Goal: Information Seeking & Learning: Learn about a topic

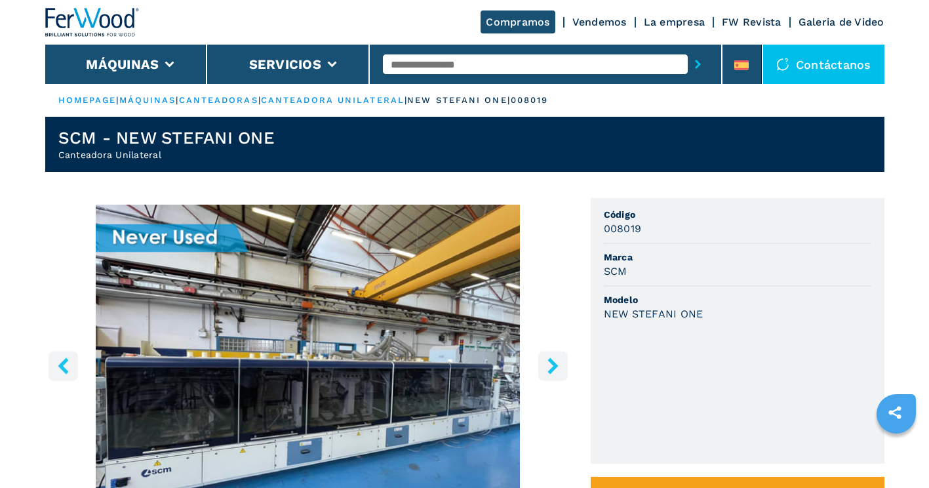
scroll to position [131, 0]
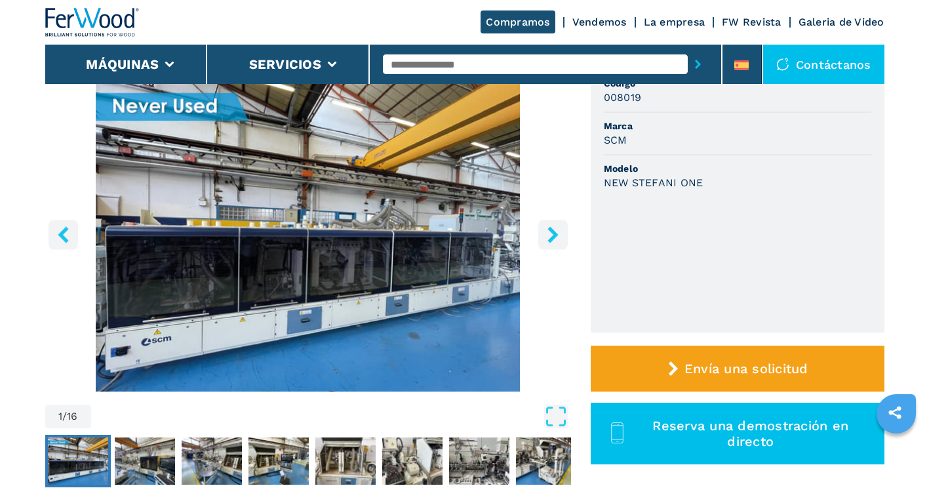
click at [553, 241] on icon "right-button" at bounding box center [553, 234] width 16 height 16
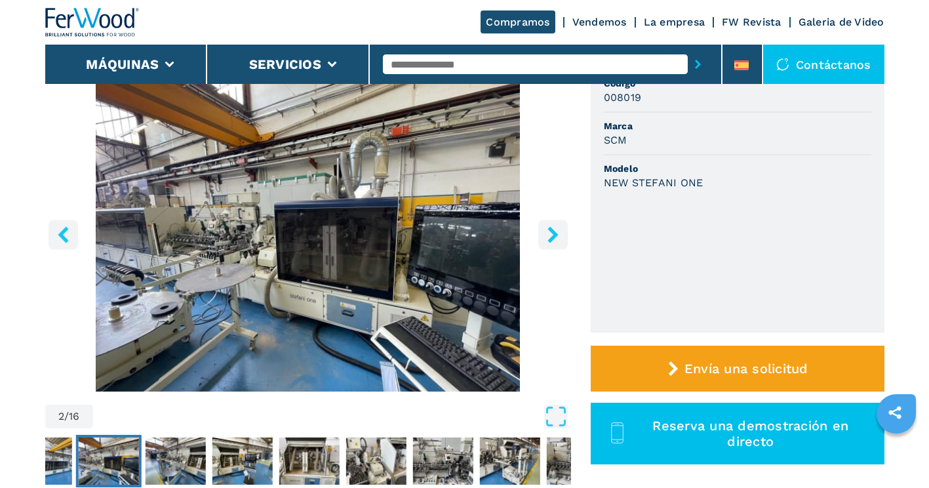
click at [553, 237] on icon "right-button" at bounding box center [552, 234] width 10 height 16
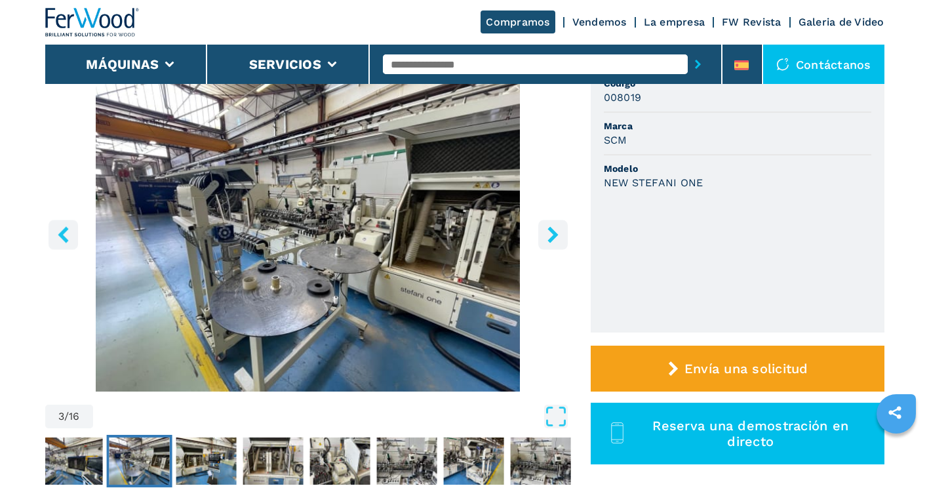
click at [553, 237] on icon "right-button" at bounding box center [552, 234] width 10 height 16
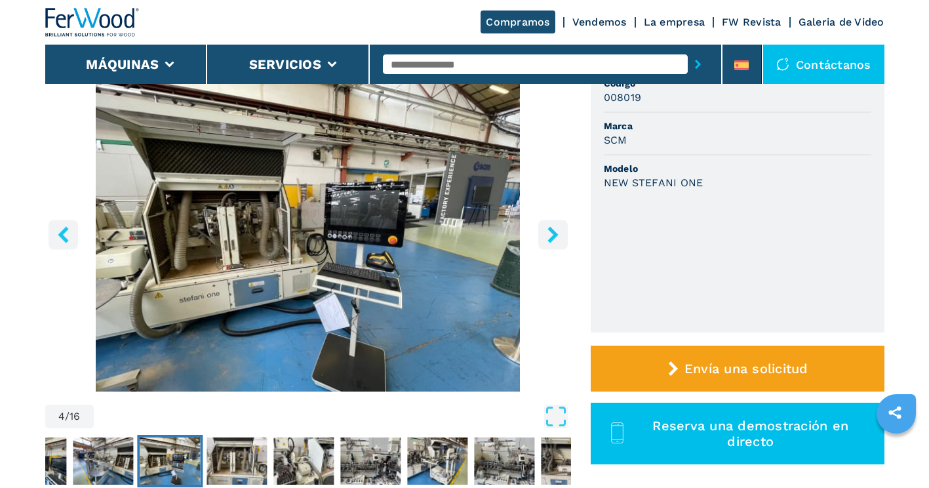
click at [553, 237] on icon "right-button" at bounding box center [552, 234] width 10 height 16
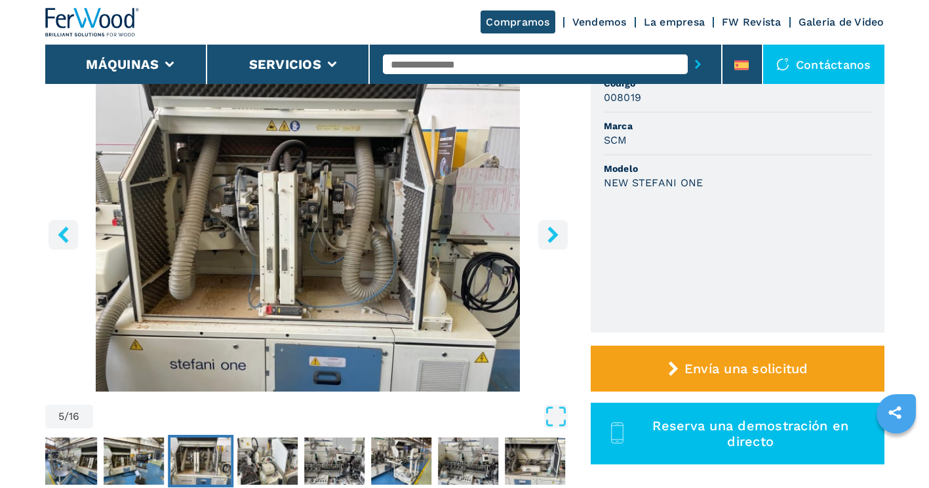
click at [553, 237] on icon "right-button" at bounding box center [552, 234] width 10 height 16
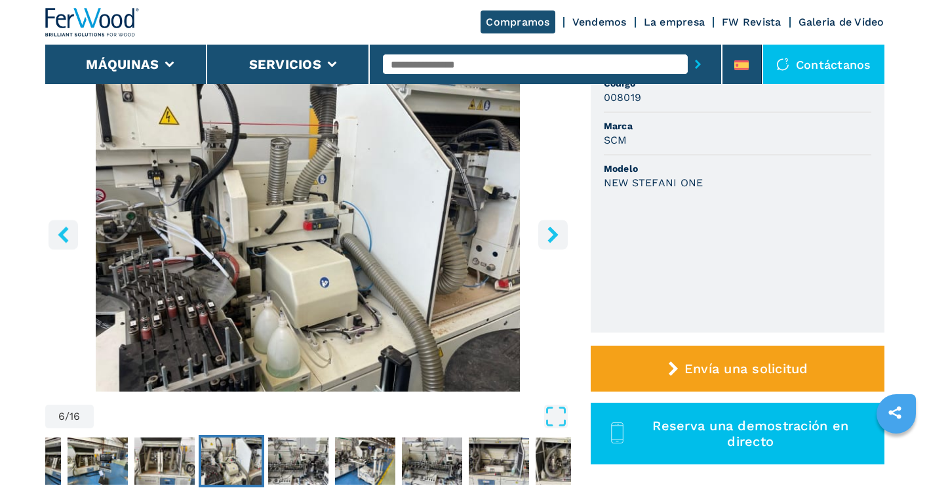
click at [553, 237] on icon "right-button" at bounding box center [552, 234] width 10 height 16
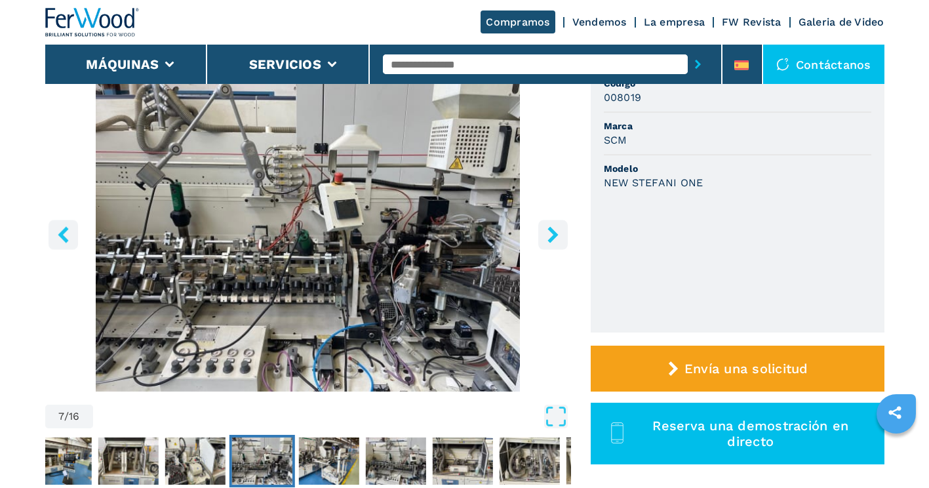
click at [553, 237] on icon "right-button" at bounding box center [552, 234] width 10 height 16
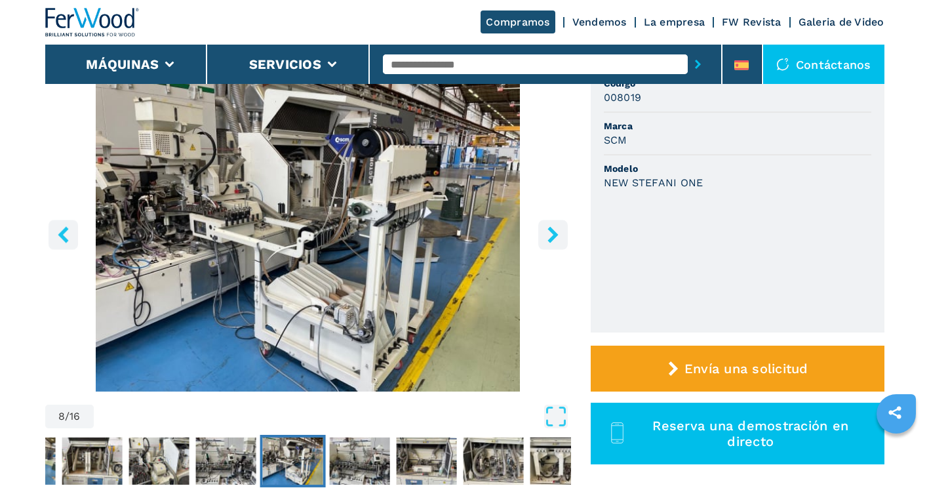
click at [553, 237] on icon "right-button" at bounding box center [552, 234] width 10 height 16
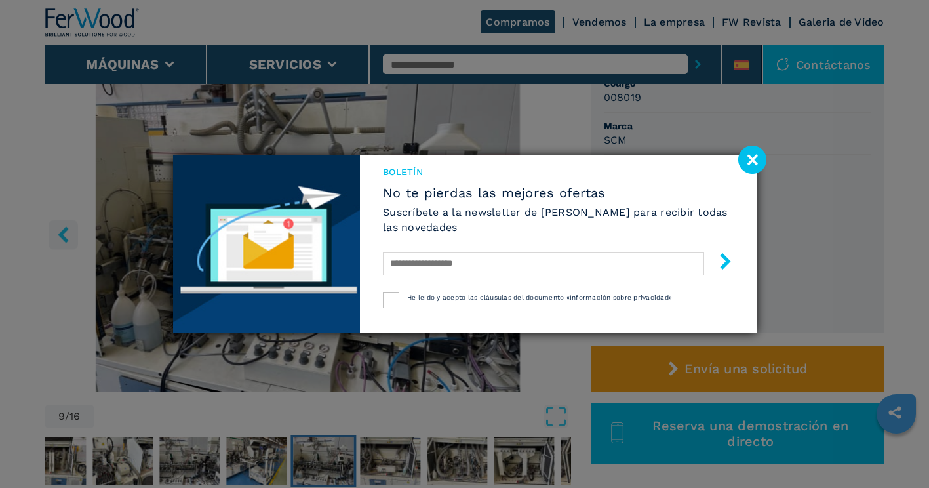
click at [742, 157] on image at bounding box center [752, 160] width 28 height 28
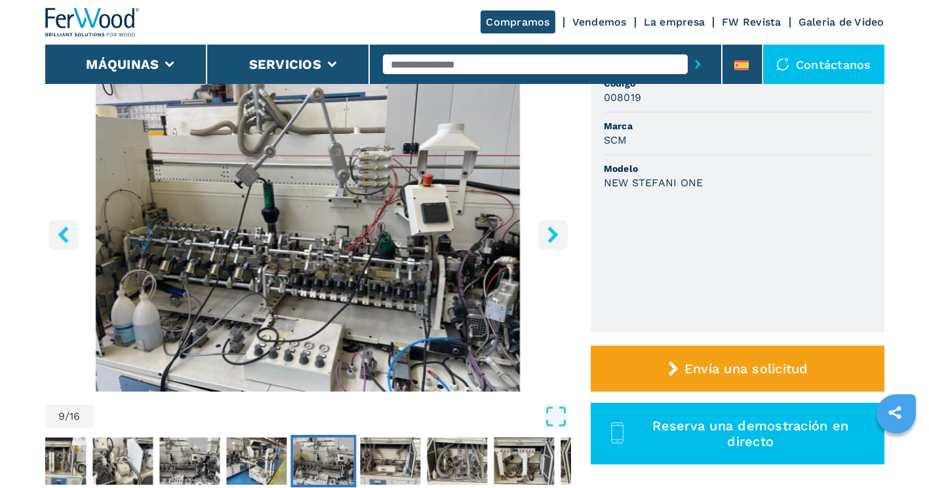
click at [555, 231] on icon "right-button" at bounding box center [553, 234] width 16 height 16
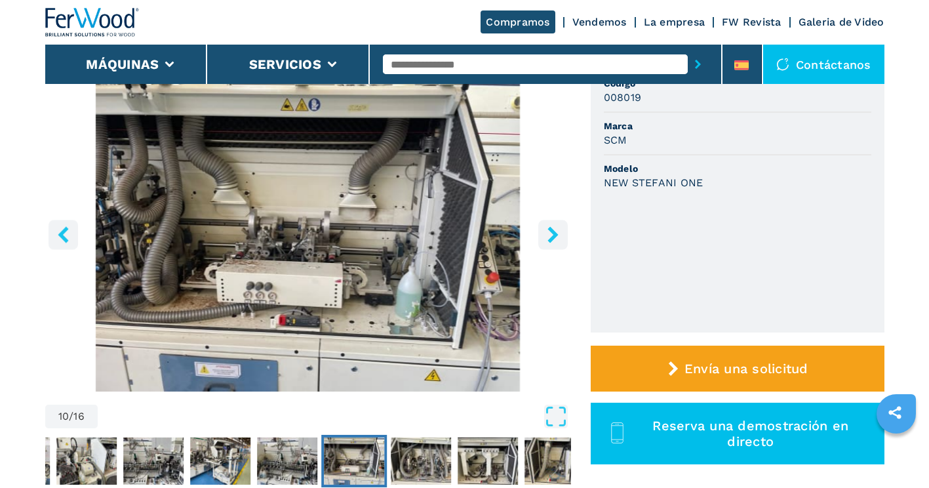
click at [555, 231] on icon "right-button" at bounding box center [553, 234] width 16 height 16
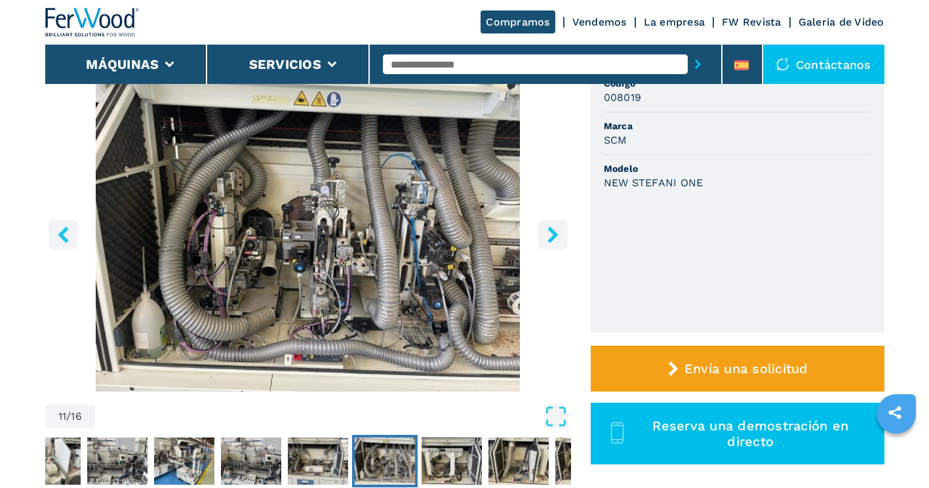
click at [555, 231] on icon "right-button" at bounding box center [553, 234] width 16 height 16
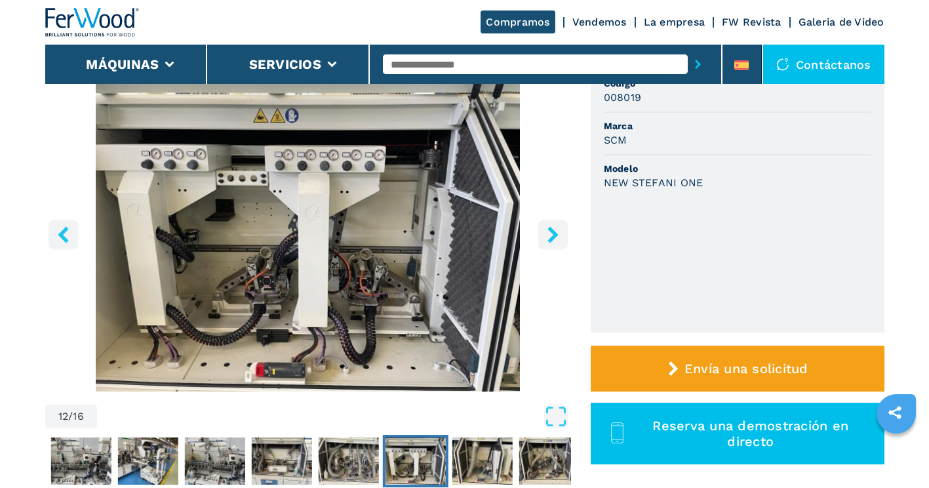
click at [555, 231] on icon "right-button" at bounding box center [553, 234] width 16 height 16
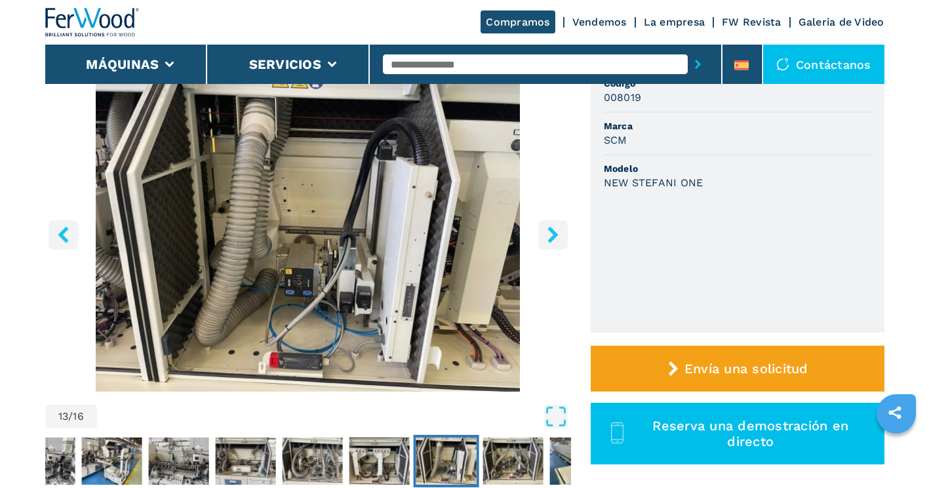
click at [555, 231] on icon "right-button" at bounding box center [553, 234] width 16 height 16
